Goal: Task Accomplishment & Management: Manage account settings

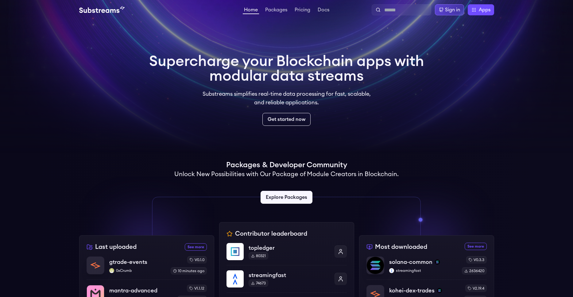
click at [456, 10] on div "Sign in" at bounding box center [452, 9] width 15 height 7
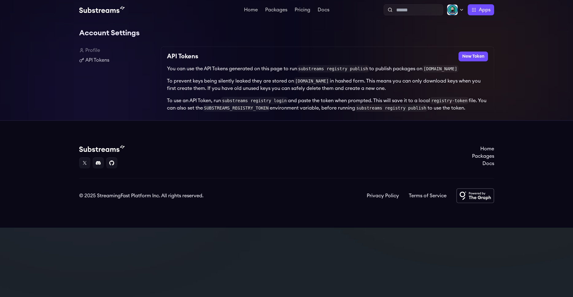
click at [94, 50] on link "Profile" at bounding box center [117, 50] width 77 height 7
click at [471, 56] on button "New Token" at bounding box center [473, 57] width 29 height 10
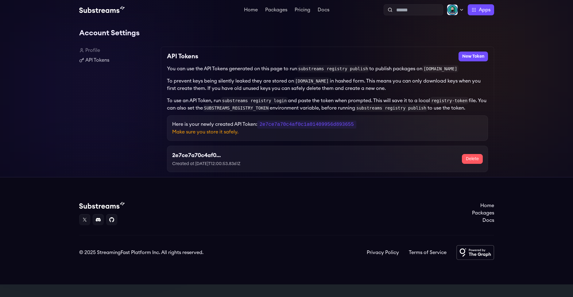
click at [293, 126] on code "2e7ce7a70c4af0c1a01409956d893655" at bounding box center [306, 125] width 99 height 8
copy code "2e7ce7a70c4af0c1a01409956d893655"
click at [293, 126] on code "2e7ce7a70c4af0c1a01409956d893655" at bounding box center [306, 125] width 99 height 8
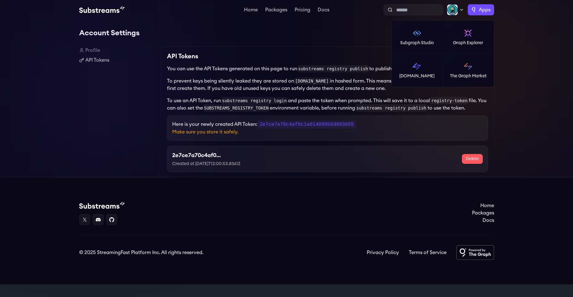
click at [483, 10] on span "Apps" at bounding box center [485, 9] width 12 height 7
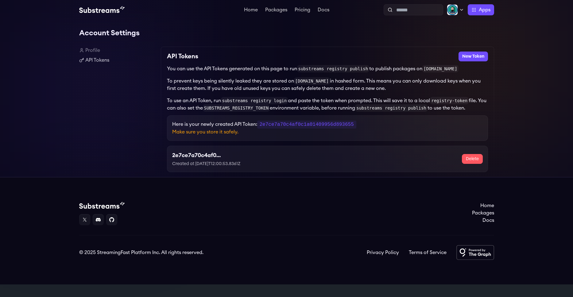
drag, startPoint x: 368, startPoint y: 33, endPoint x: 437, endPoint y: 5, distance: 74.8
click at [370, 33] on h1 "Account Settings" at bounding box center [286, 33] width 415 height 12
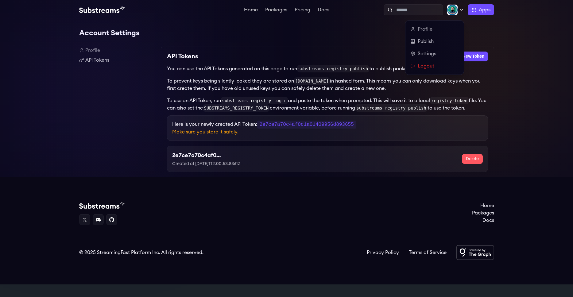
click at [453, 10] on img at bounding box center [452, 9] width 11 height 11
click at [423, 30] on link "Profile" at bounding box center [435, 28] width 49 height 7
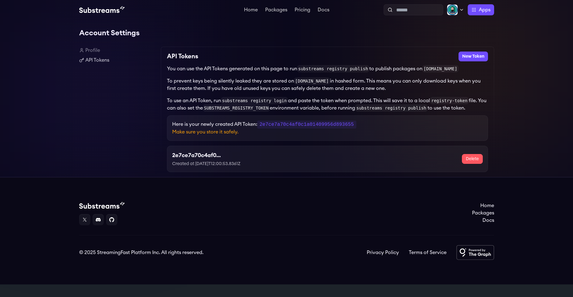
drag, startPoint x: 365, startPoint y: 37, endPoint x: 339, endPoint y: 28, distance: 26.9
click at [364, 37] on h1 "Account Settings" at bounding box center [286, 33] width 415 height 12
click at [308, 11] on link "Pricing" at bounding box center [303, 10] width 18 height 6
